Goal: Information Seeking & Learning: Learn about a topic

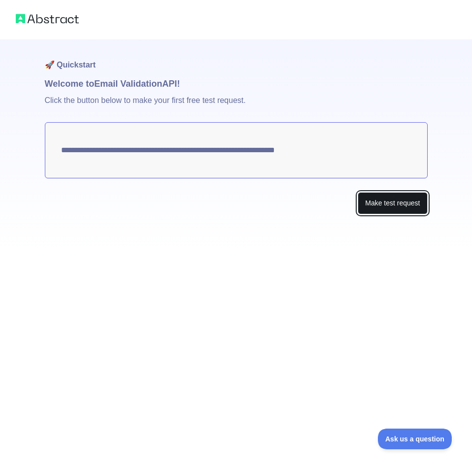
click at [383, 207] on button "Make test request" at bounding box center [393, 203] width 70 height 22
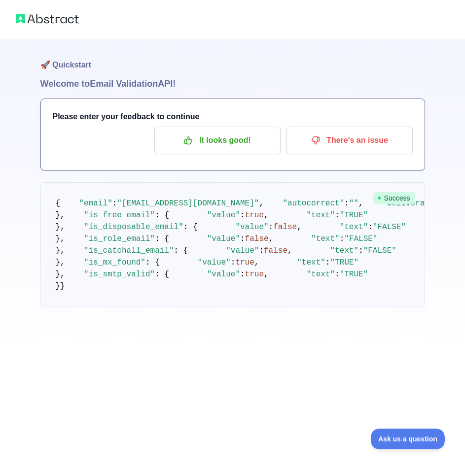
click at [60, 18] on img at bounding box center [47, 19] width 63 height 14
click at [25, 22] on img at bounding box center [47, 19] width 63 height 14
click at [227, 142] on p "It looks good!" at bounding box center [217, 140] width 111 height 17
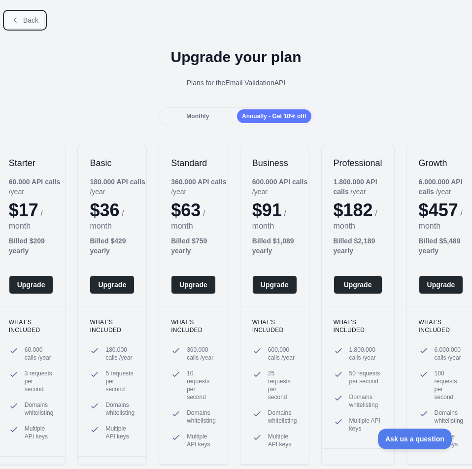
click at [18, 17] on icon at bounding box center [15, 20] width 8 height 8
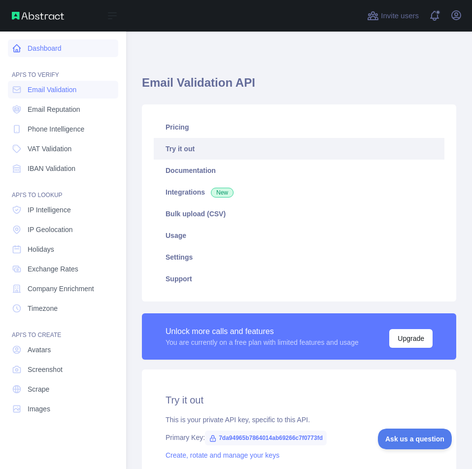
click at [44, 48] on link "Dashboard" at bounding box center [63, 48] width 110 height 18
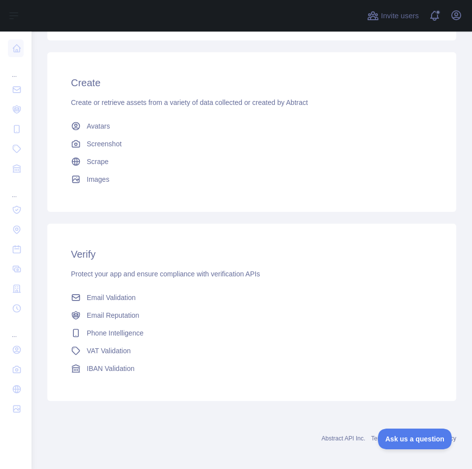
scroll to position [363, 0]
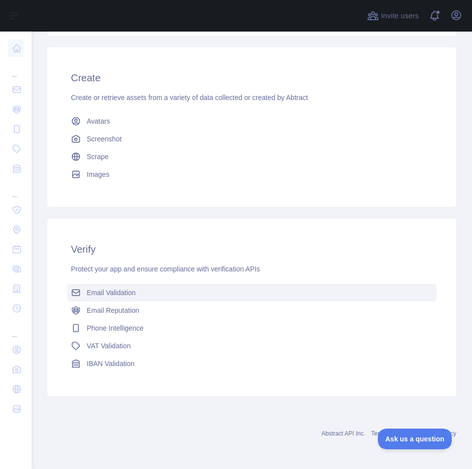
click at [136, 292] on span "Email Validation" at bounding box center [111, 293] width 49 height 10
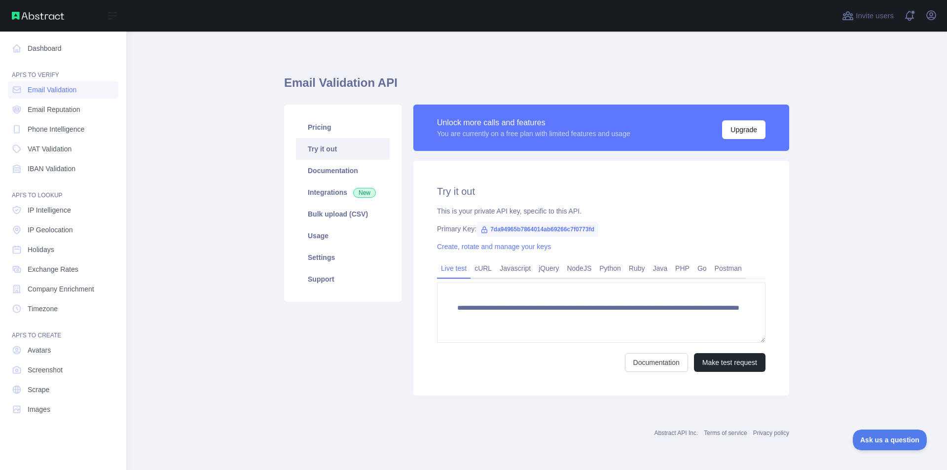
click at [38, 19] on img at bounding box center [38, 16] width 52 height 8
click at [44, 89] on span "Email Validation" at bounding box center [52, 90] width 49 height 10
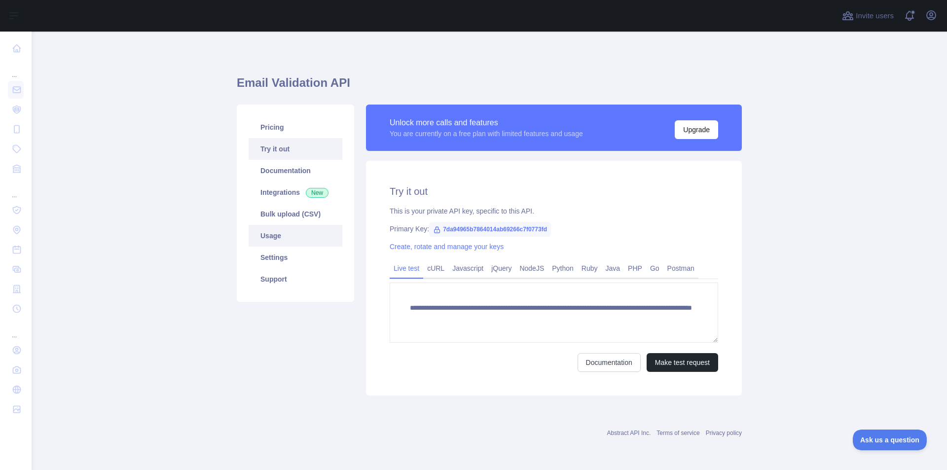
click at [267, 241] on link "Usage" at bounding box center [295, 236] width 94 height 22
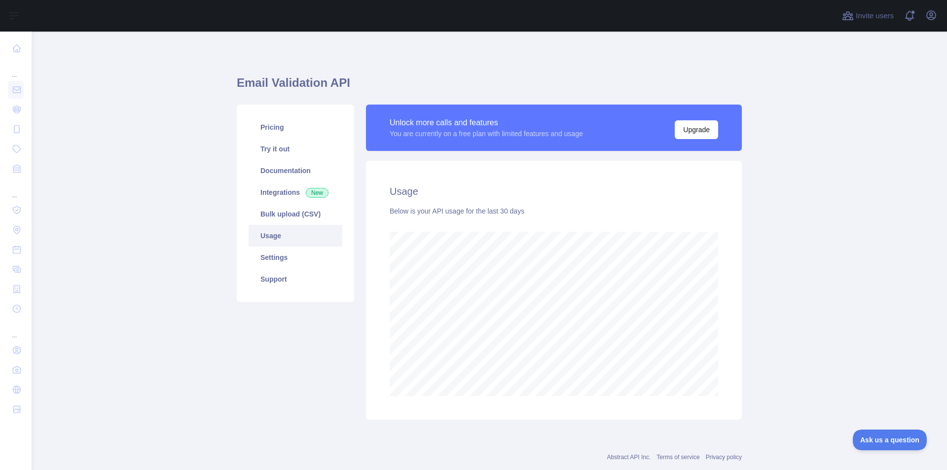
scroll to position [438, 908]
click at [278, 153] on link "Try it out" at bounding box center [295, 149] width 94 height 22
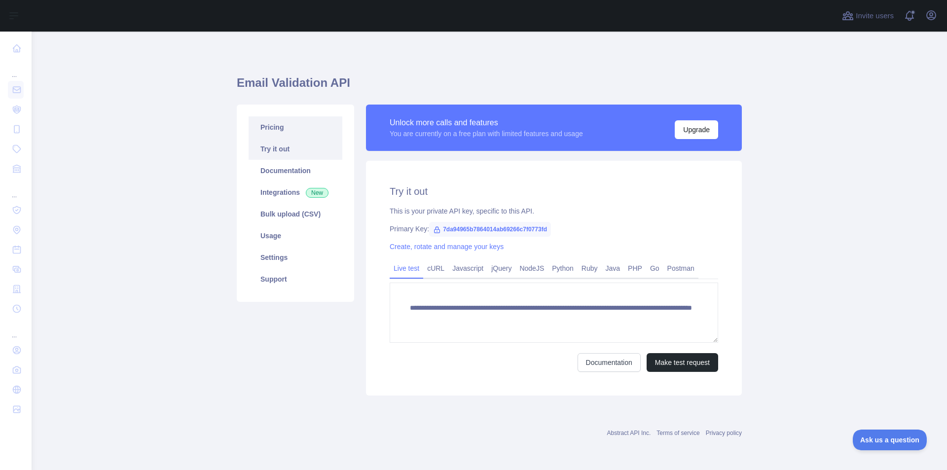
click at [272, 127] on link "Pricing" at bounding box center [295, 127] width 94 height 22
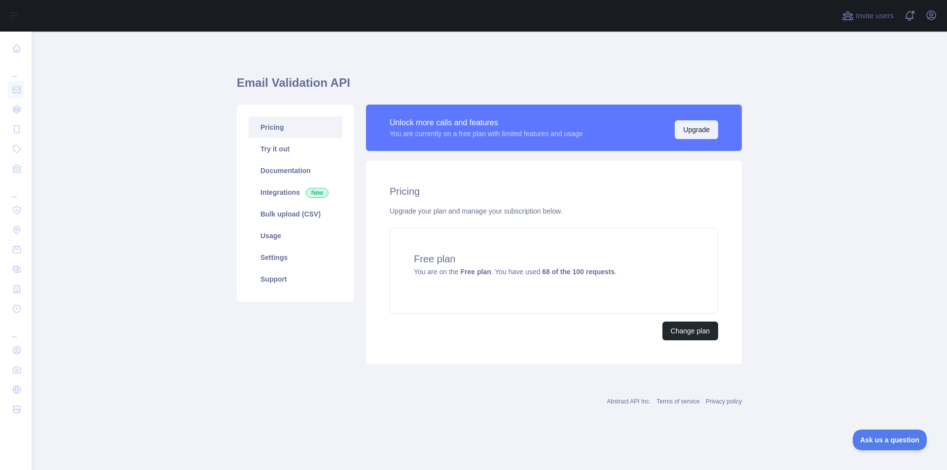
click at [700, 130] on button "Upgrade" at bounding box center [695, 129] width 43 height 19
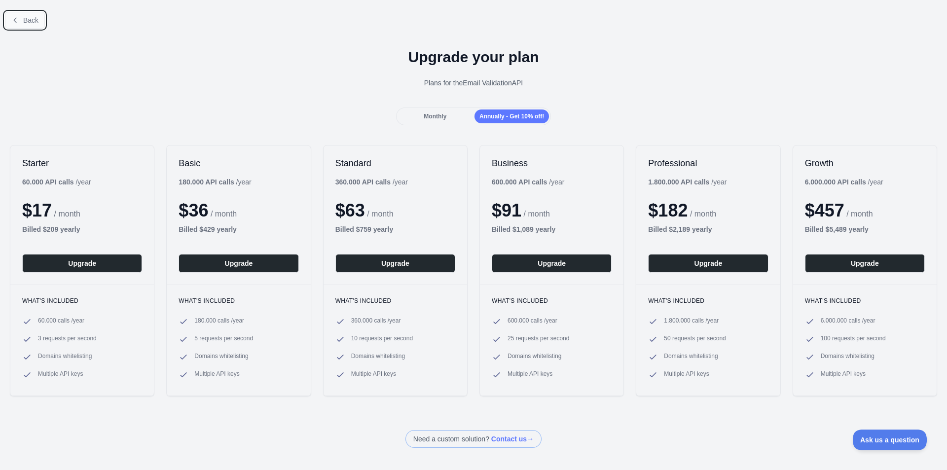
click at [29, 25] on button "Back" at bounding box center [25, 20] width 40 height 17
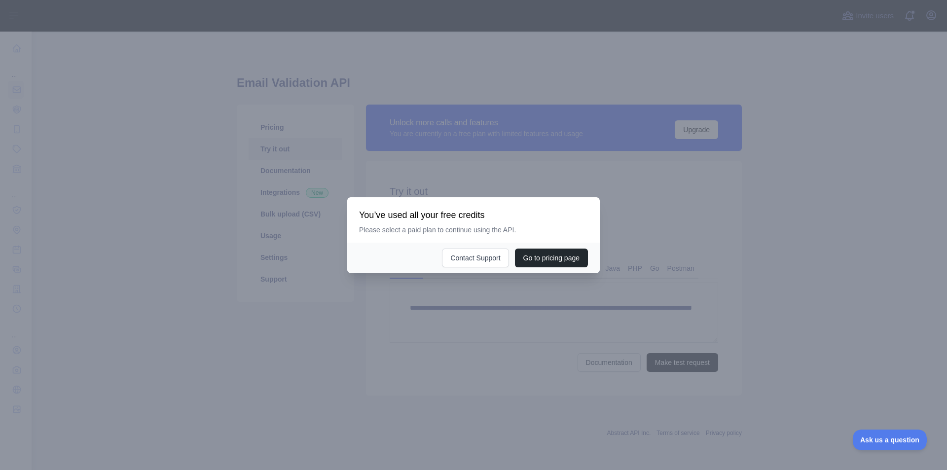
click at [516, 289] on div at bounding box center [473, 235] width 947 height 470
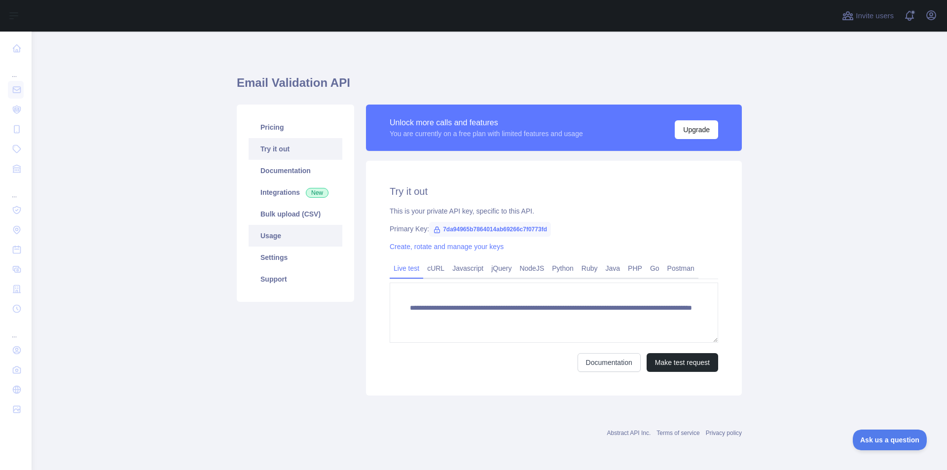
click at [284, 236] on link "Usage" at bounding box center [295, 236] width 94 height 22
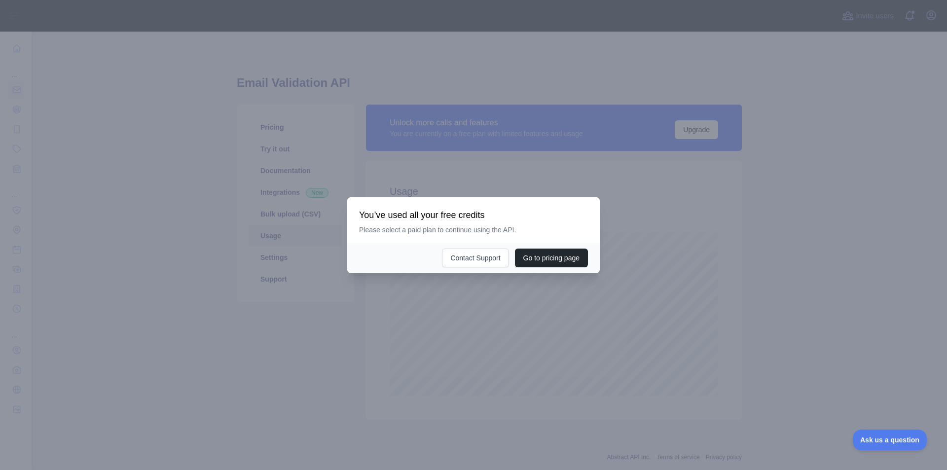
scroll to position [438, 908]
click at [489, 293] on div at bounding box center [473, 235] width 947 height 470
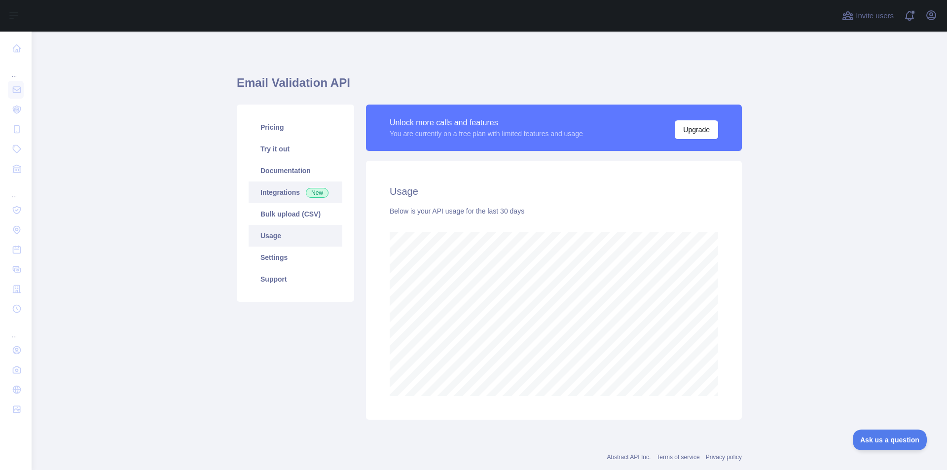
click at [287, 188] on link "Integrations New" at bounding box center [295, 192] width 94 height 22
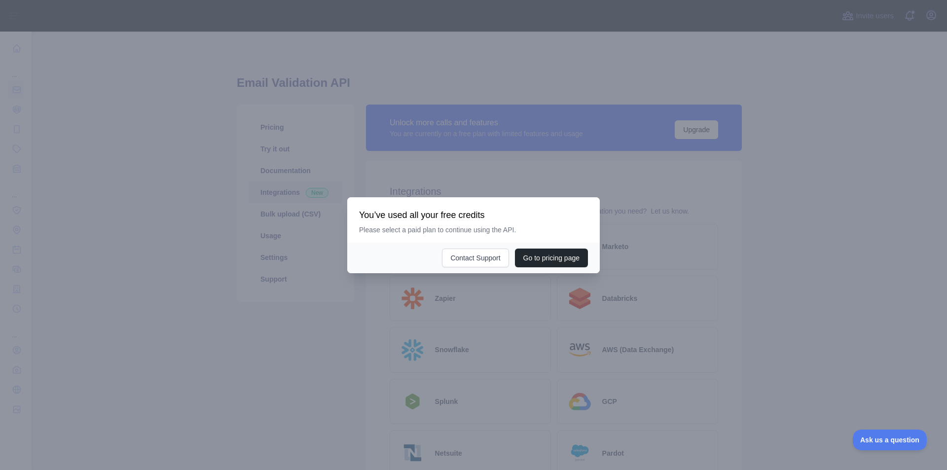
click at [477, 271] on div "Go to pricing page Contact Support" at bounding box center [473, 258] width 252 height 31
click at [477, 288] on div at bounding box center [473, 235] width 947 height 470
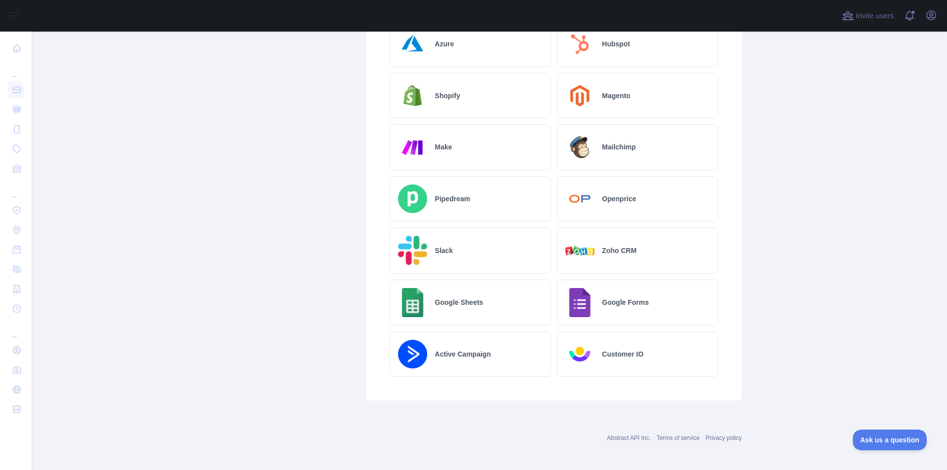
scroll to position [464, 0]
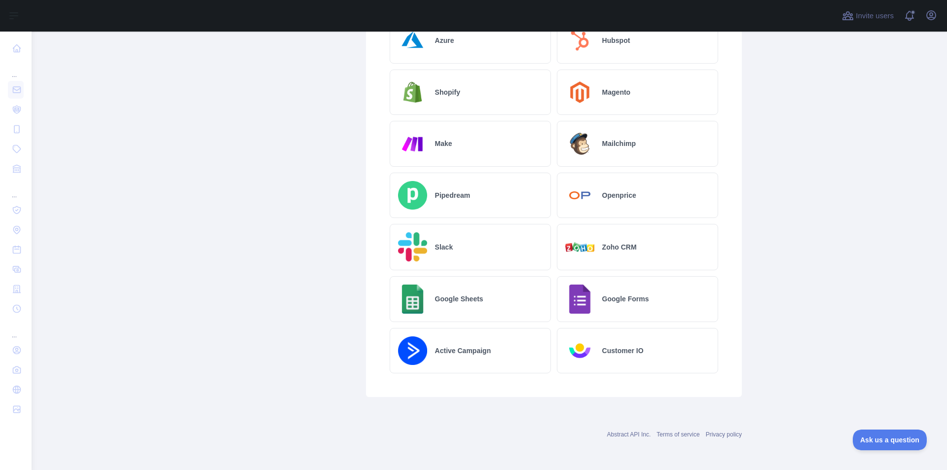
click at [453, 299] on h2 "Google Sheets" at bounding box center [459, 299] width 48 height 10
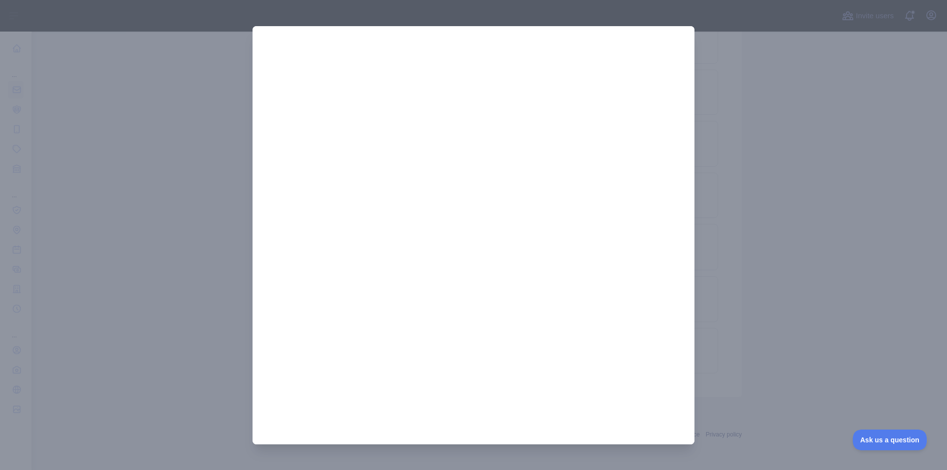
click at [843, 213] on div at bounding box center [473, 235] width 947 height 470
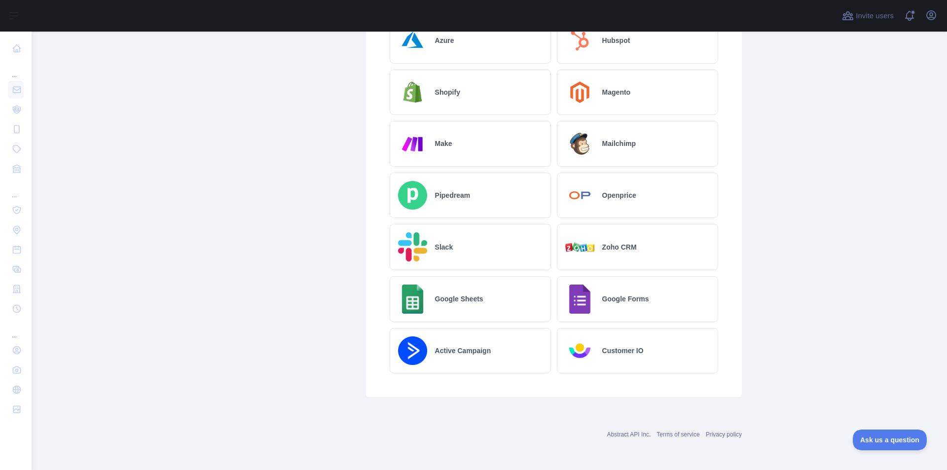
click at [442, 311] on div "Google Sheets" at bounding box center [469, 299] width 161 height 46
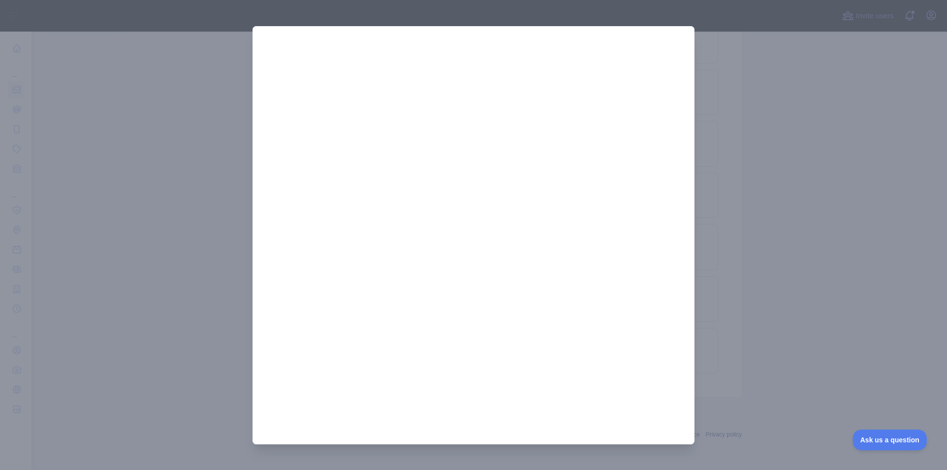
click at [176, 314] on div at bounding box center [473, 235] width 947 height 470
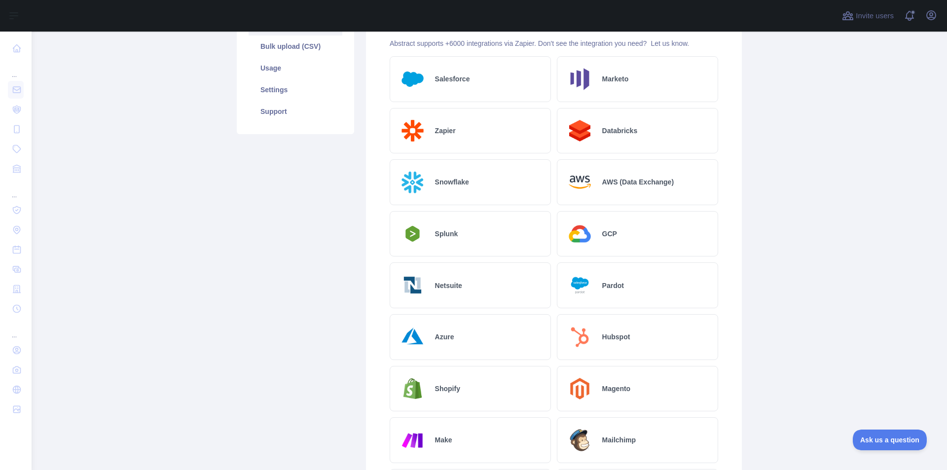
scroll to position [119, 0]
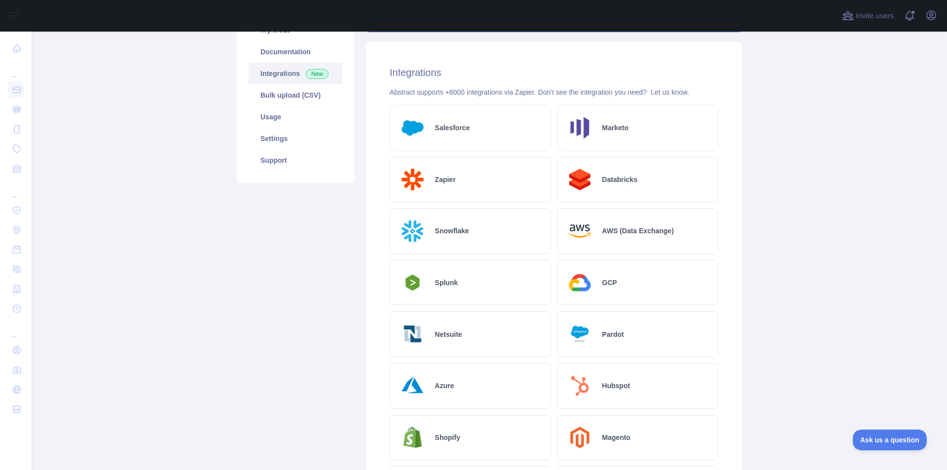
click at [450, 273] on div "Splunk" at bounding box center [469, 283] width 161 height 46
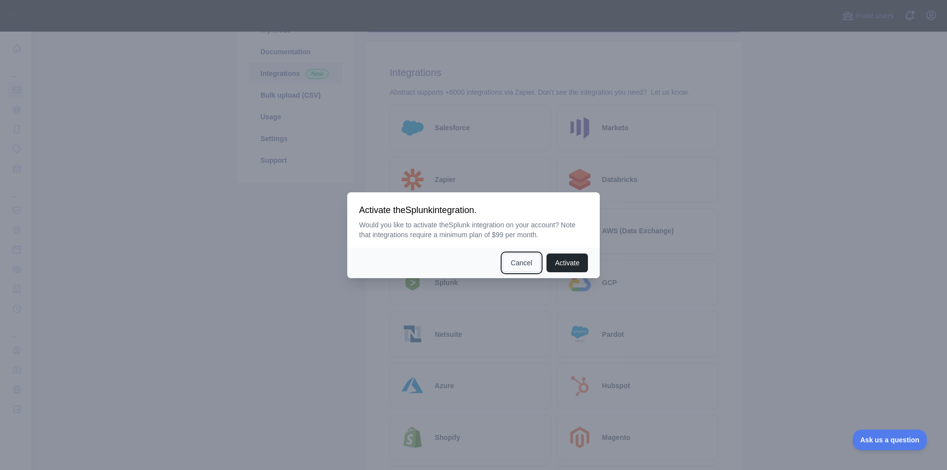
click at [525, 266] on button "Cancel" at bounding box center [521, 262] width 38 height 19
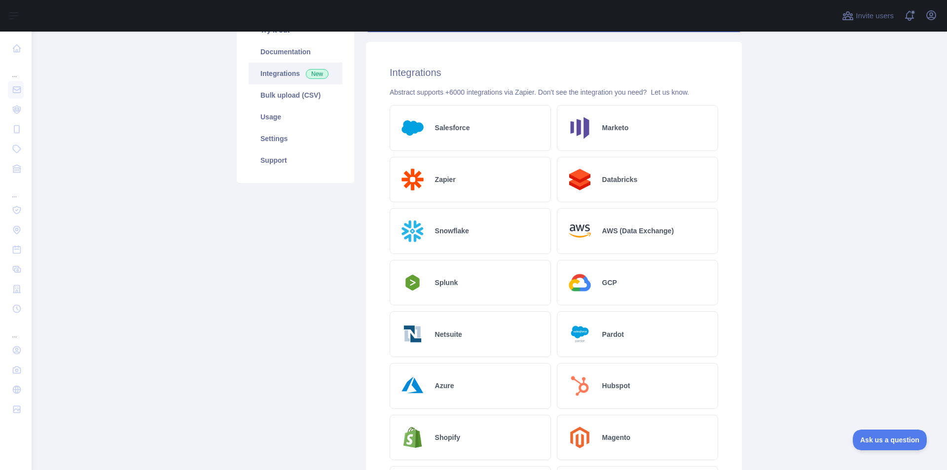
click at [585, 281] on img at bounding box center [579, 282] width 29 height 29
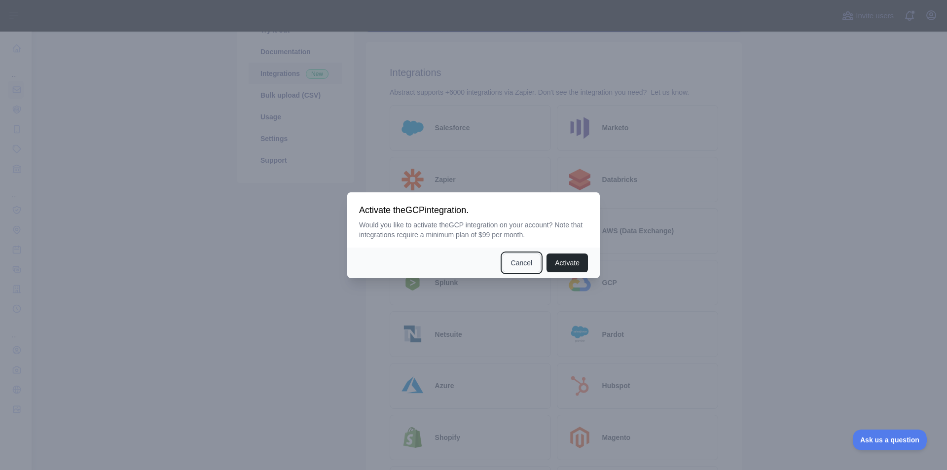
click at [514, 265] on button "Cancel" at bounding box center [521, 262] width 38 height 19
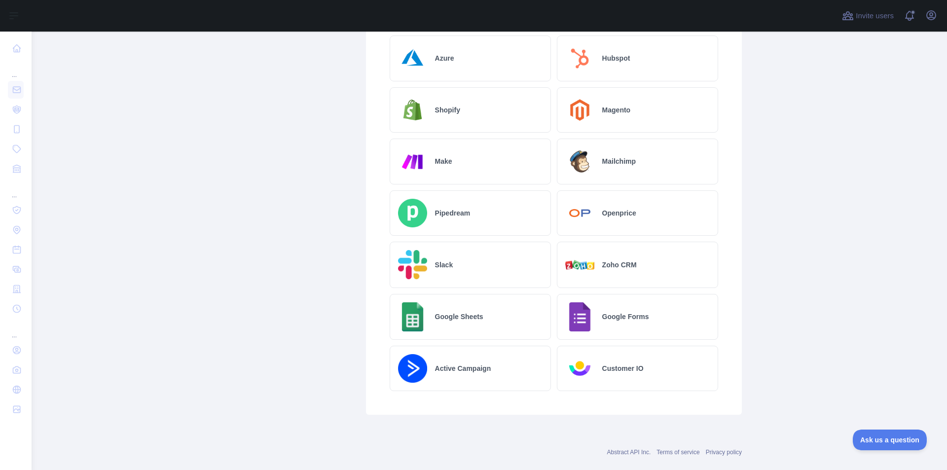
scroll to position [464, 0]
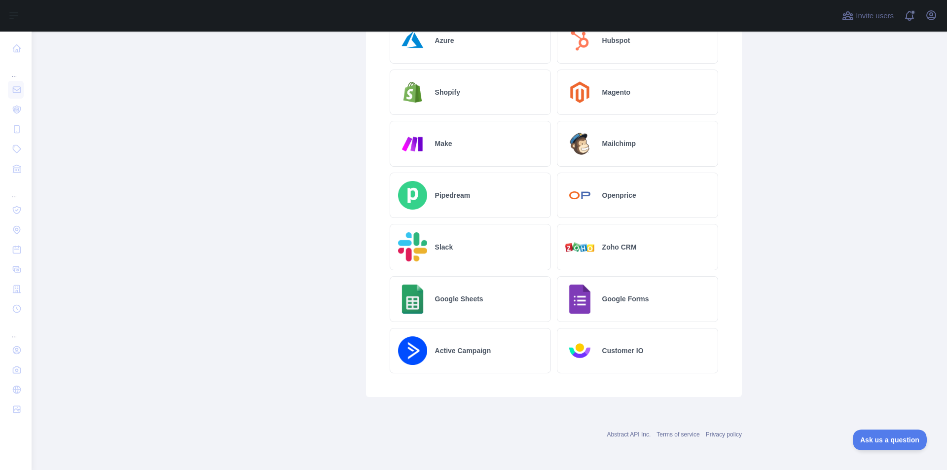
click at [602, 303] on h2 "Google Forms" at bounding box center [625, 299] width 47 height 10
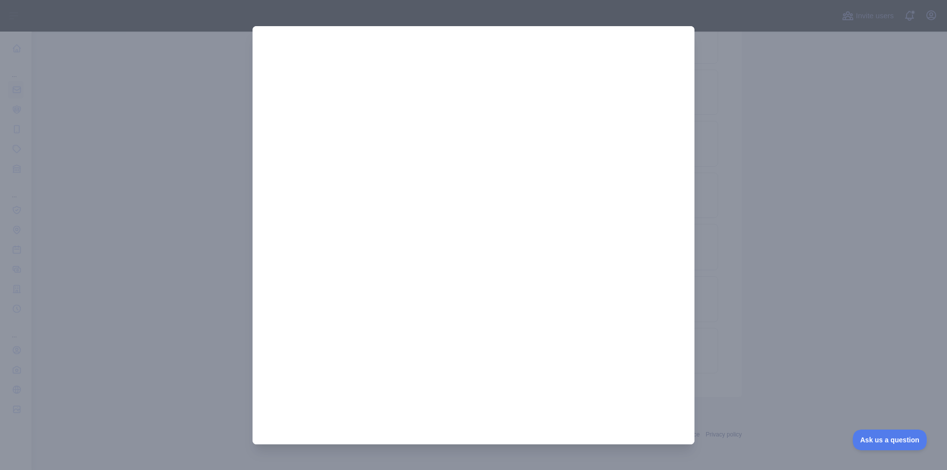
click at [788, 231] on div at bounding box center [473, 235] width 947 height 470
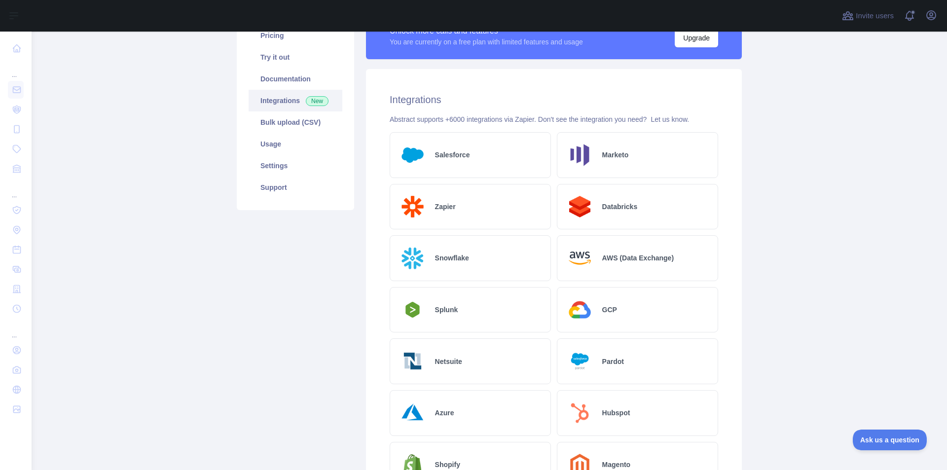
scroll to position [0, 0]
